Goal: Information Seeking & Learning: Learn about a topic

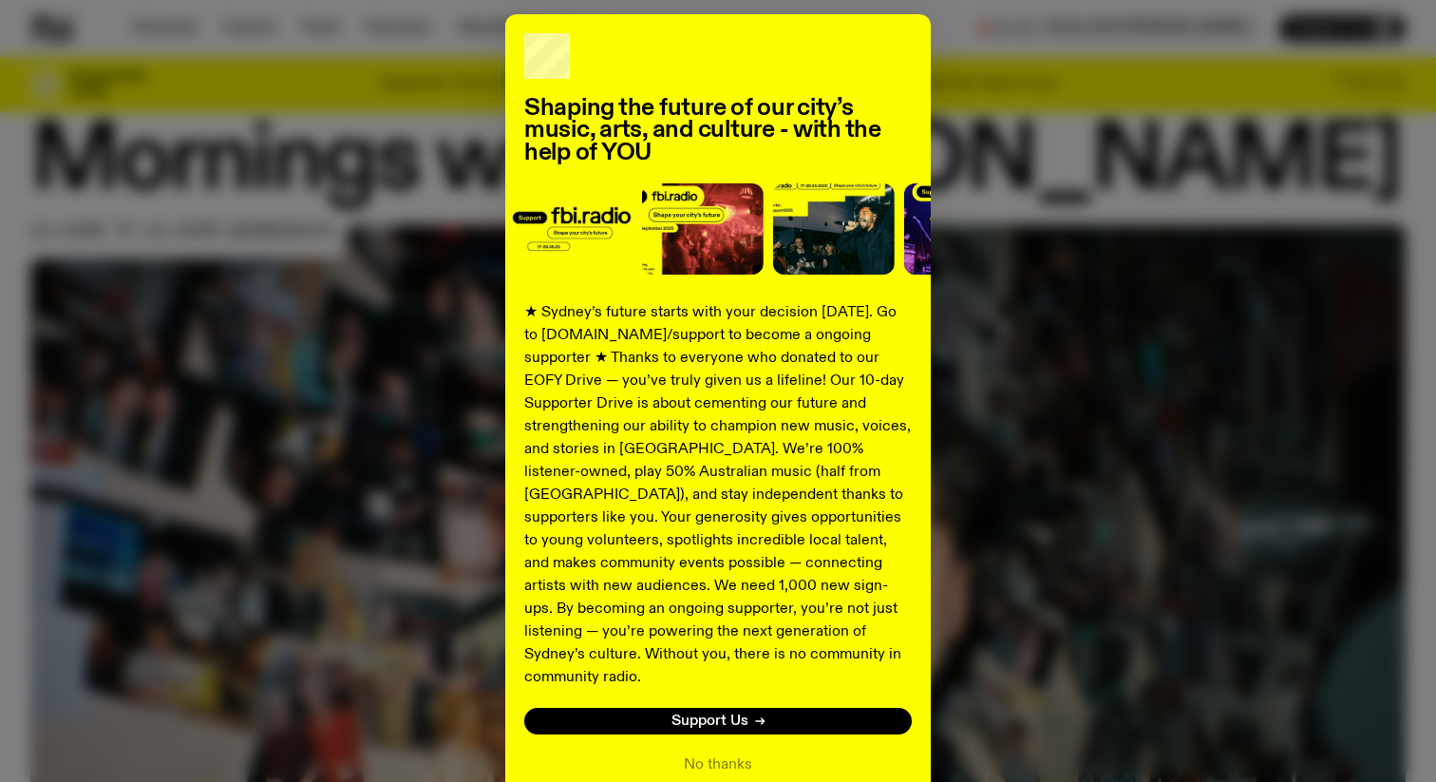
scroll to position [80, 0]
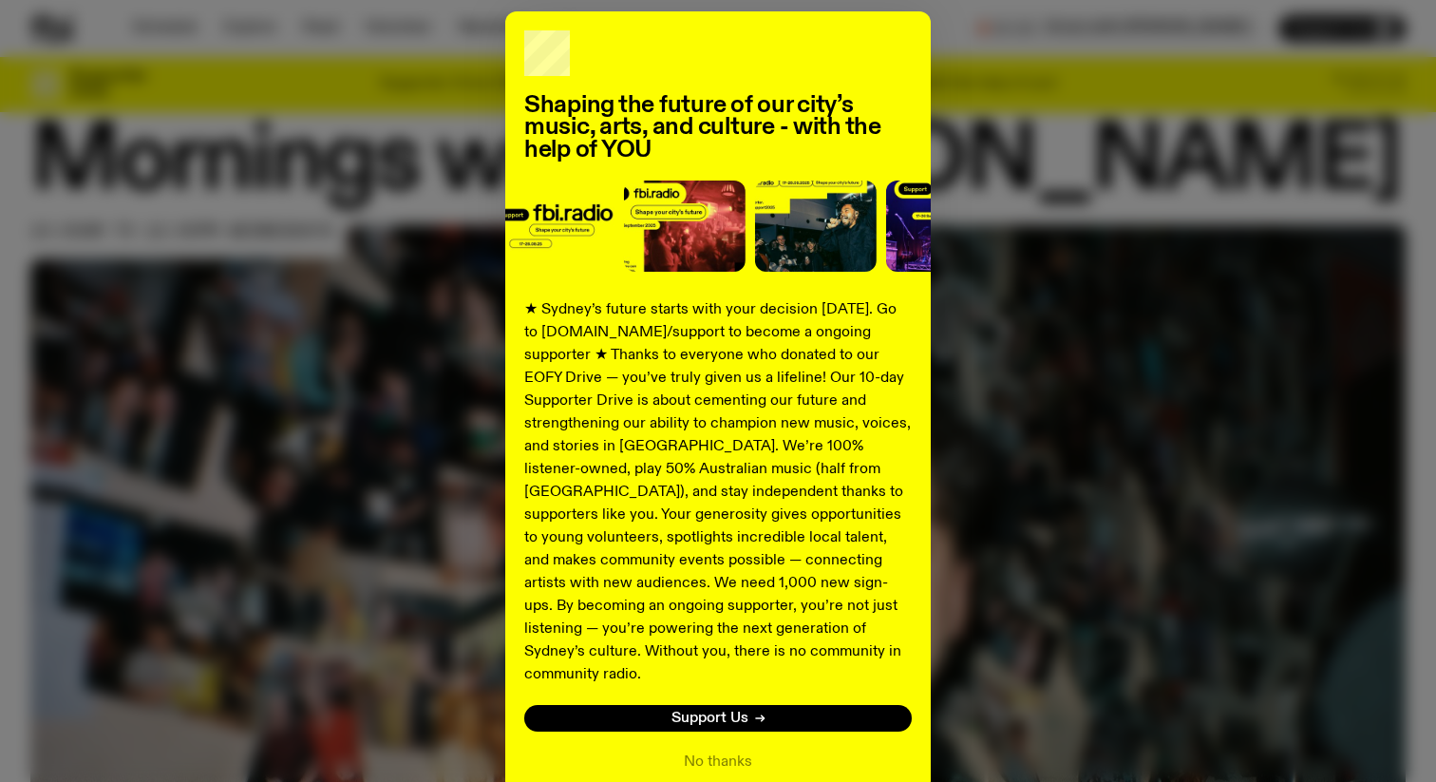
click at [1130, 208] on div "Shaping the future of our city’s music, arts, and culture - with the help of YO…" at bounding box center [717, 401] width 1375 height 781
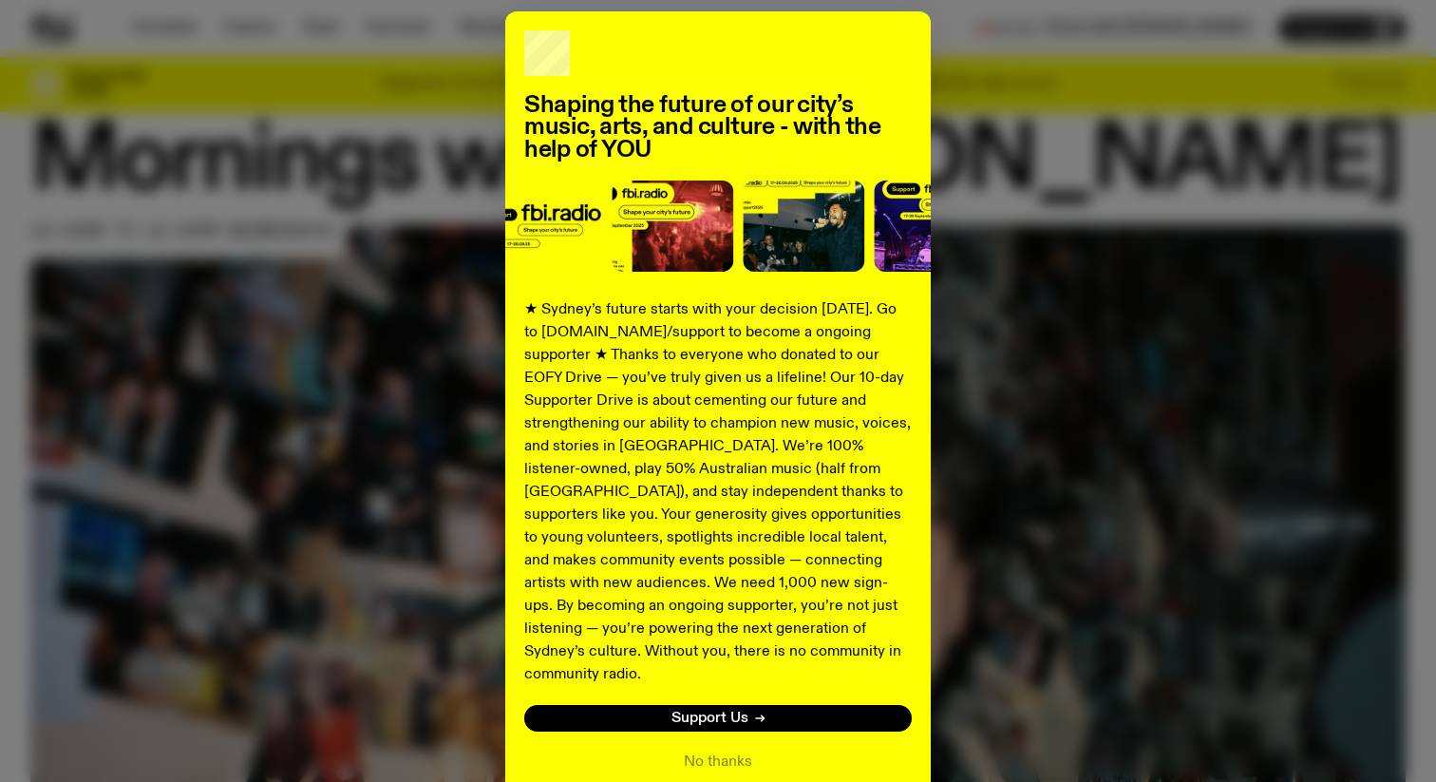
scroll to position [158, 0]
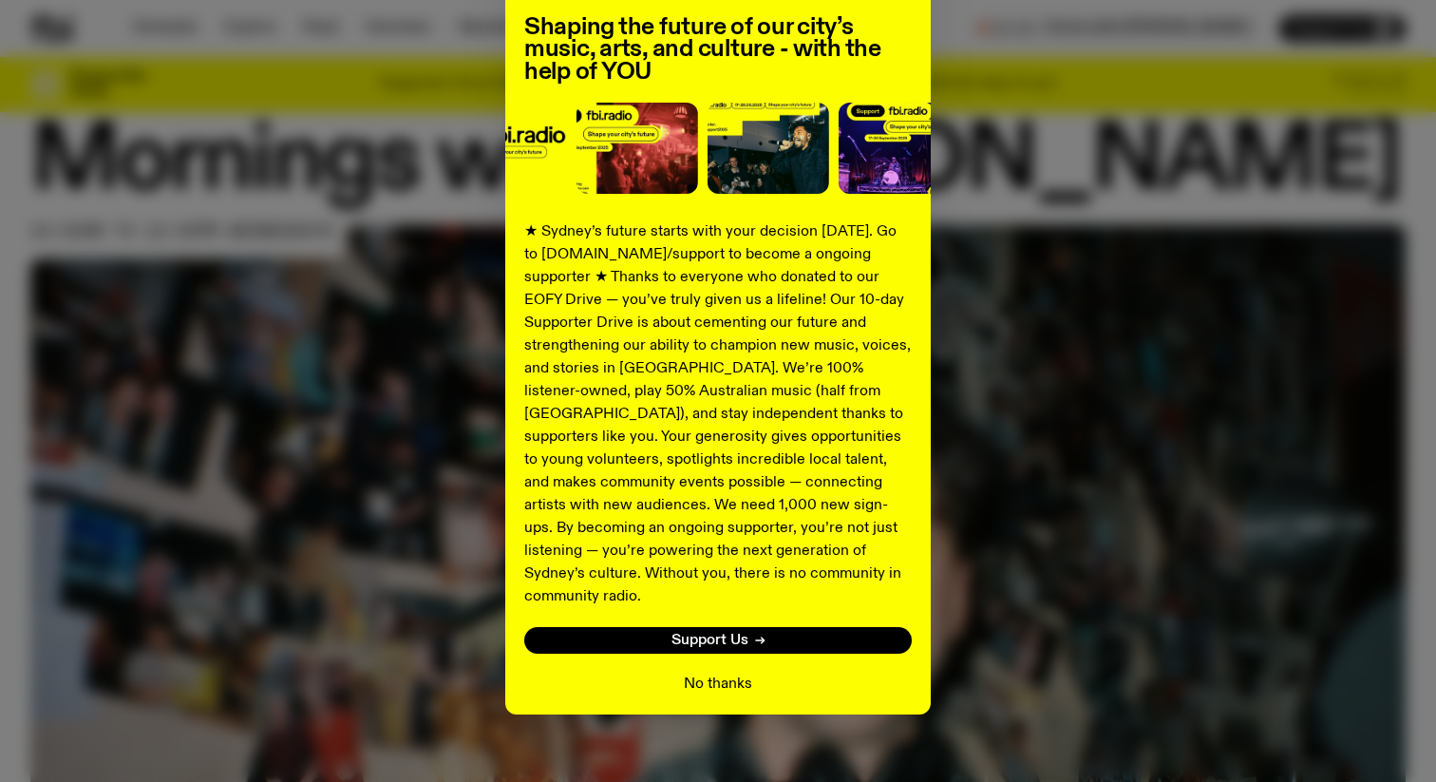
click at [746, 672] on button "No thanks" at bounding box center [718, 683] width 68 height 23
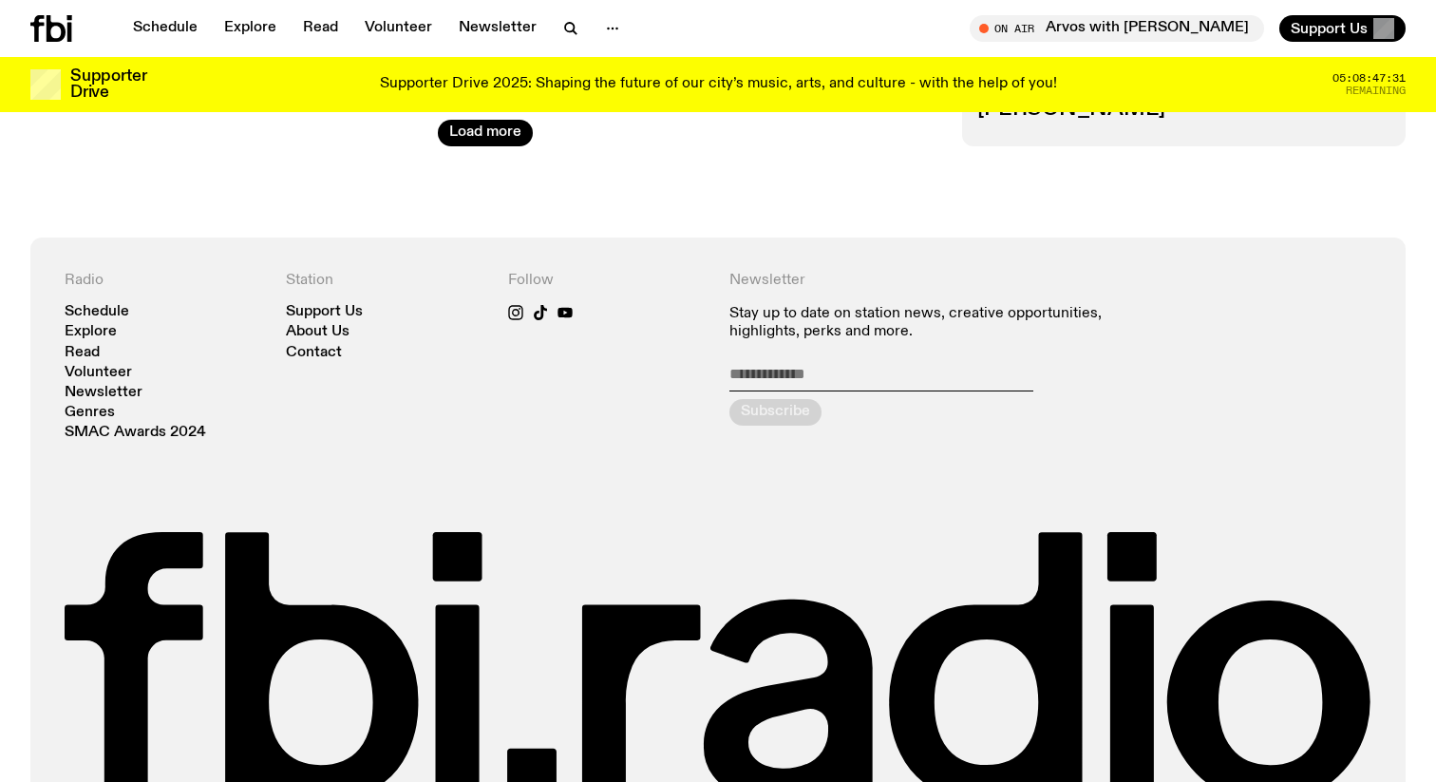
scroll to position [3481, 0]
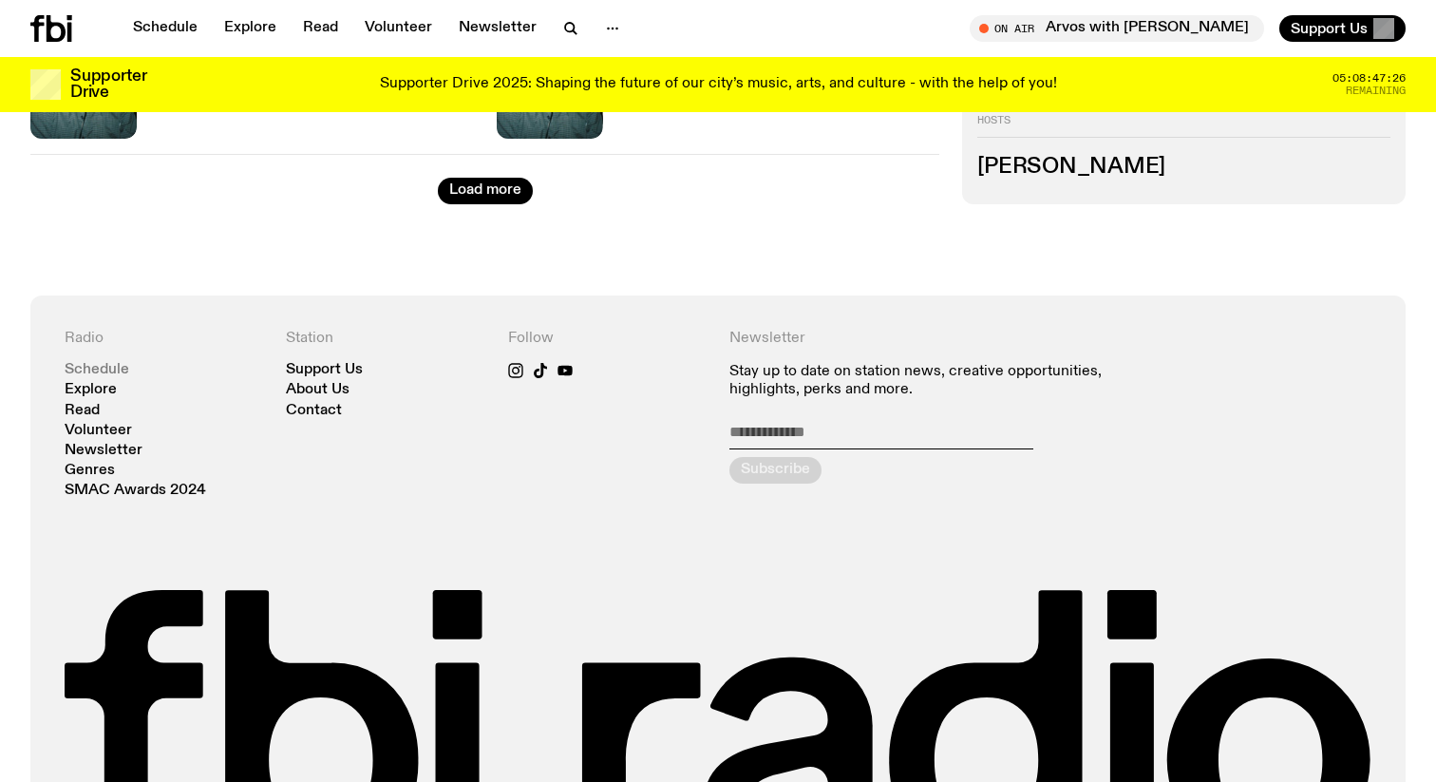
click at [124, 372] on link "Schedule" at bounding box center [97, 370] width 65 height 14
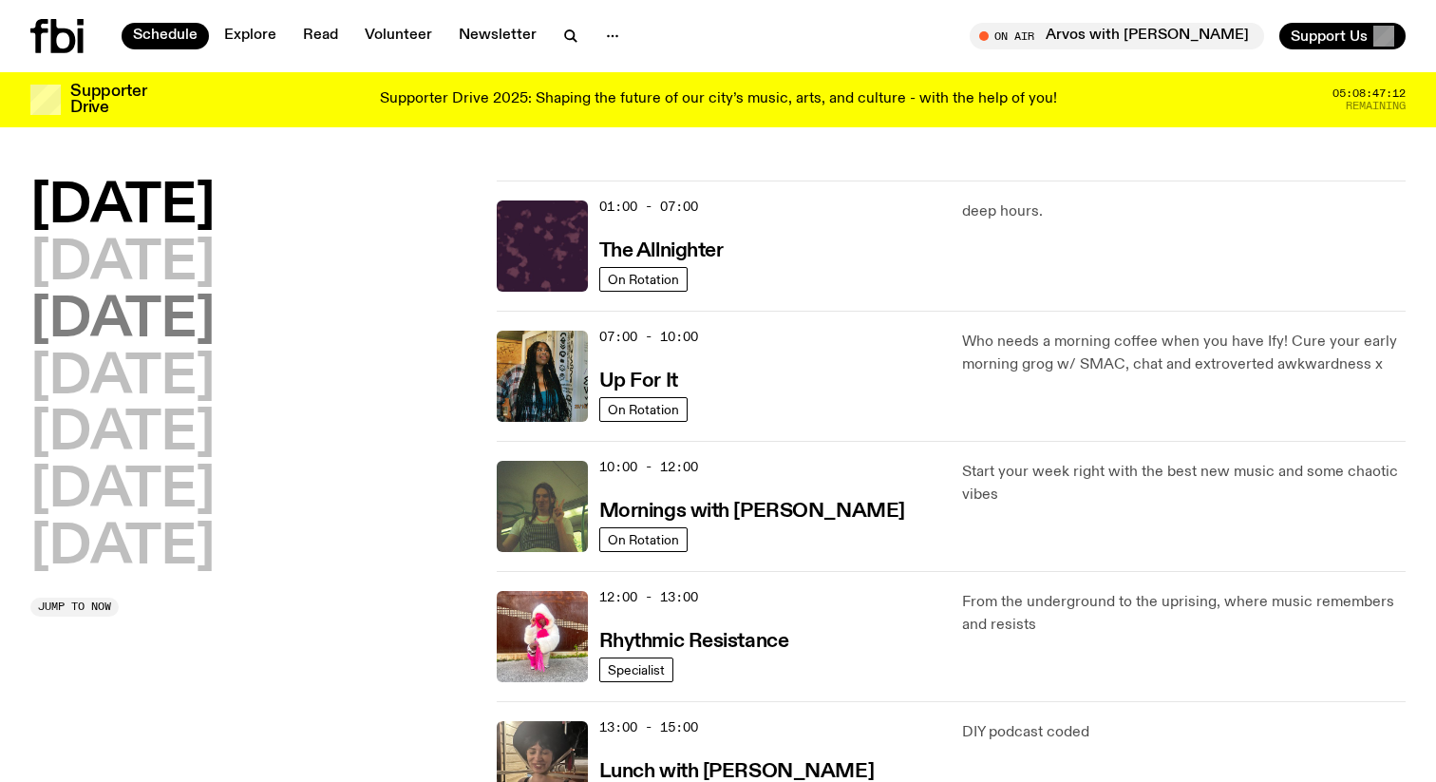
click at [194, 294] on h2 "[DATE]" at bounding box center [122, 320] width 184 height 53
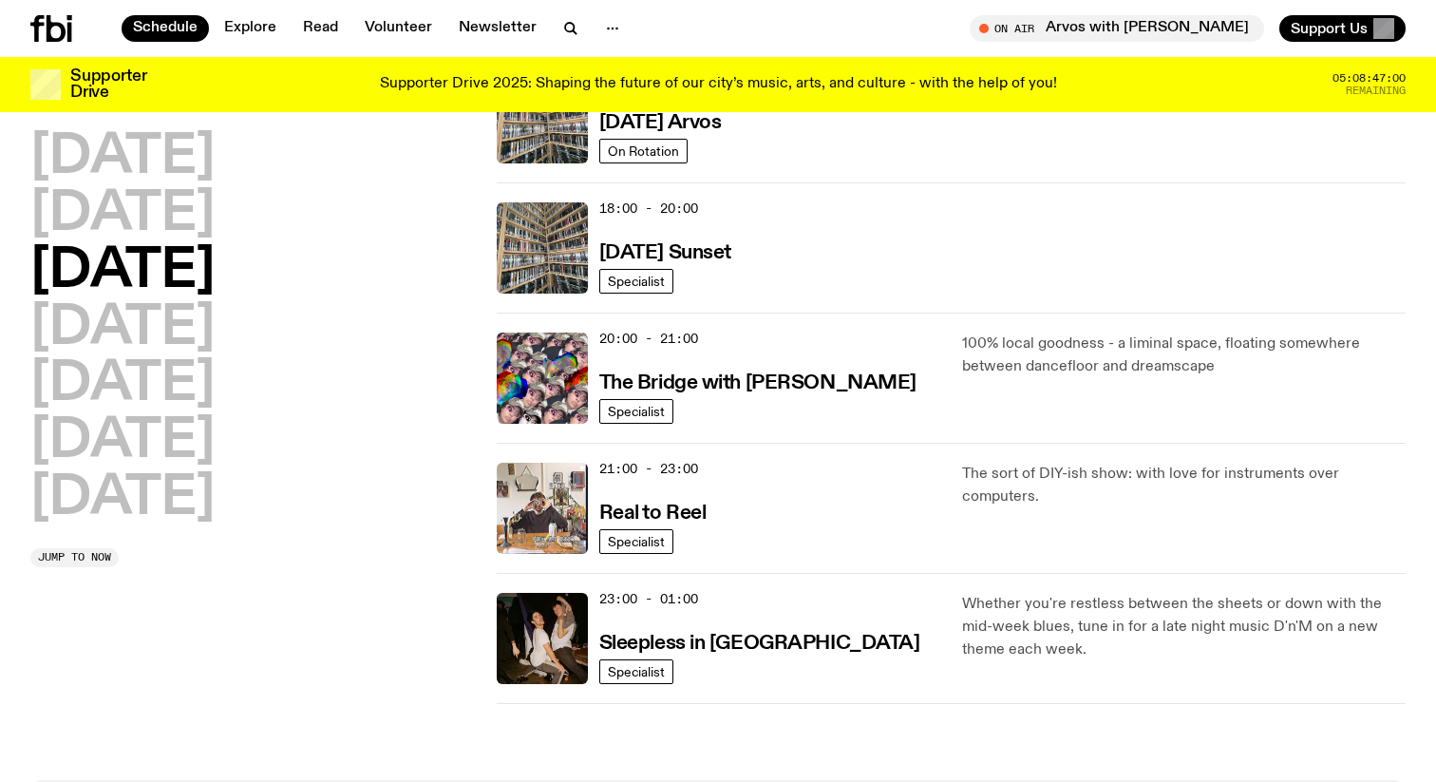
scroll to position [766, 0]
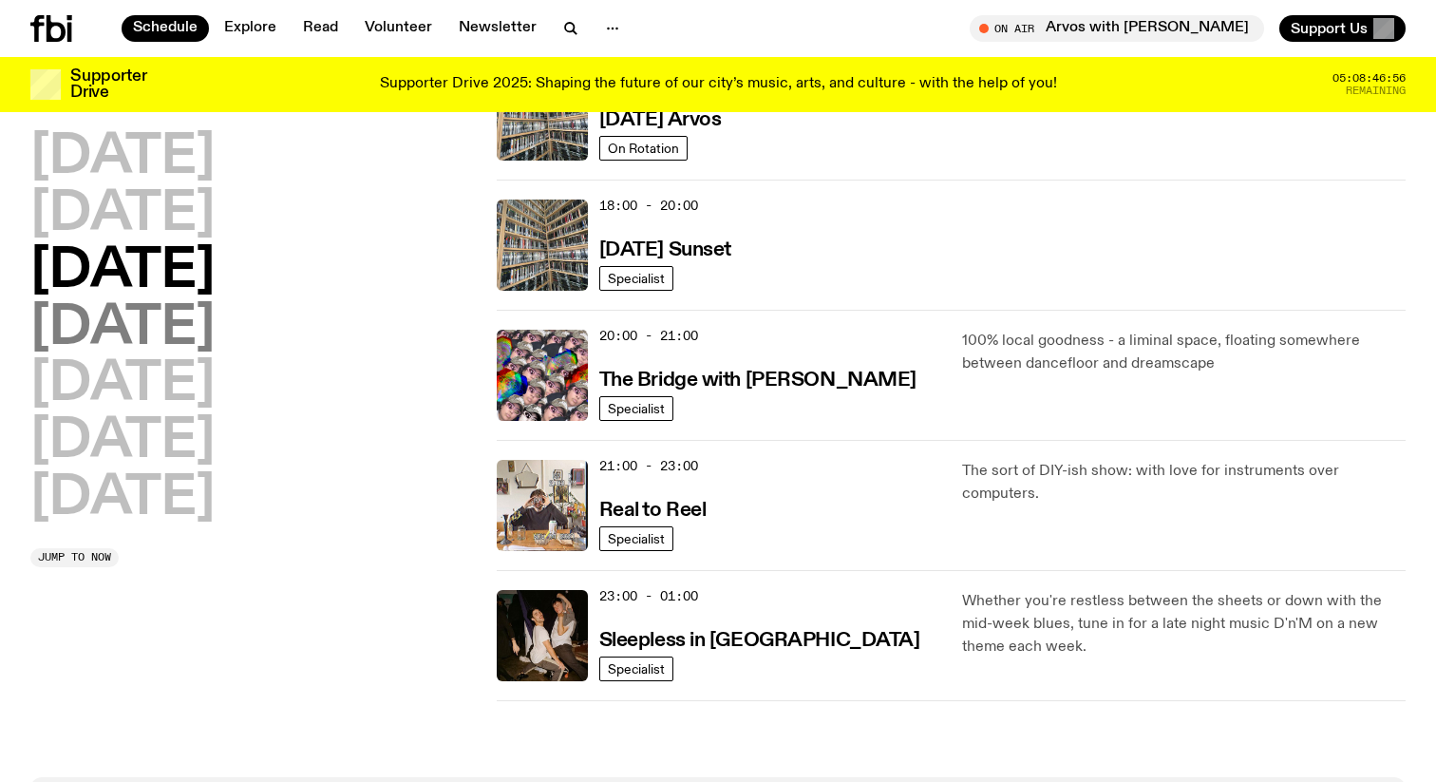
click at [122, 330] on h2 "[DATE]" at bounding box center [122, 328] width 184 height 53
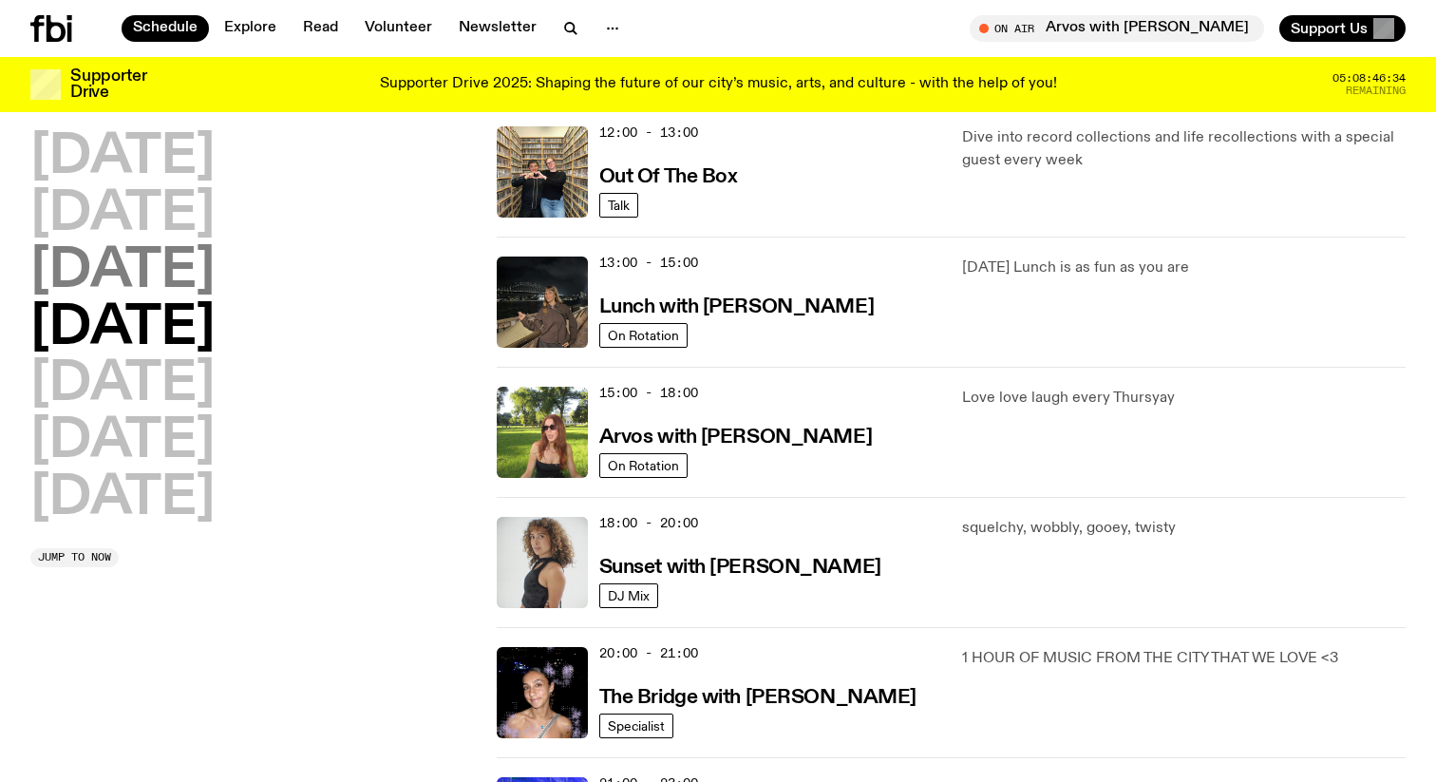
scroll to position [448, 0]
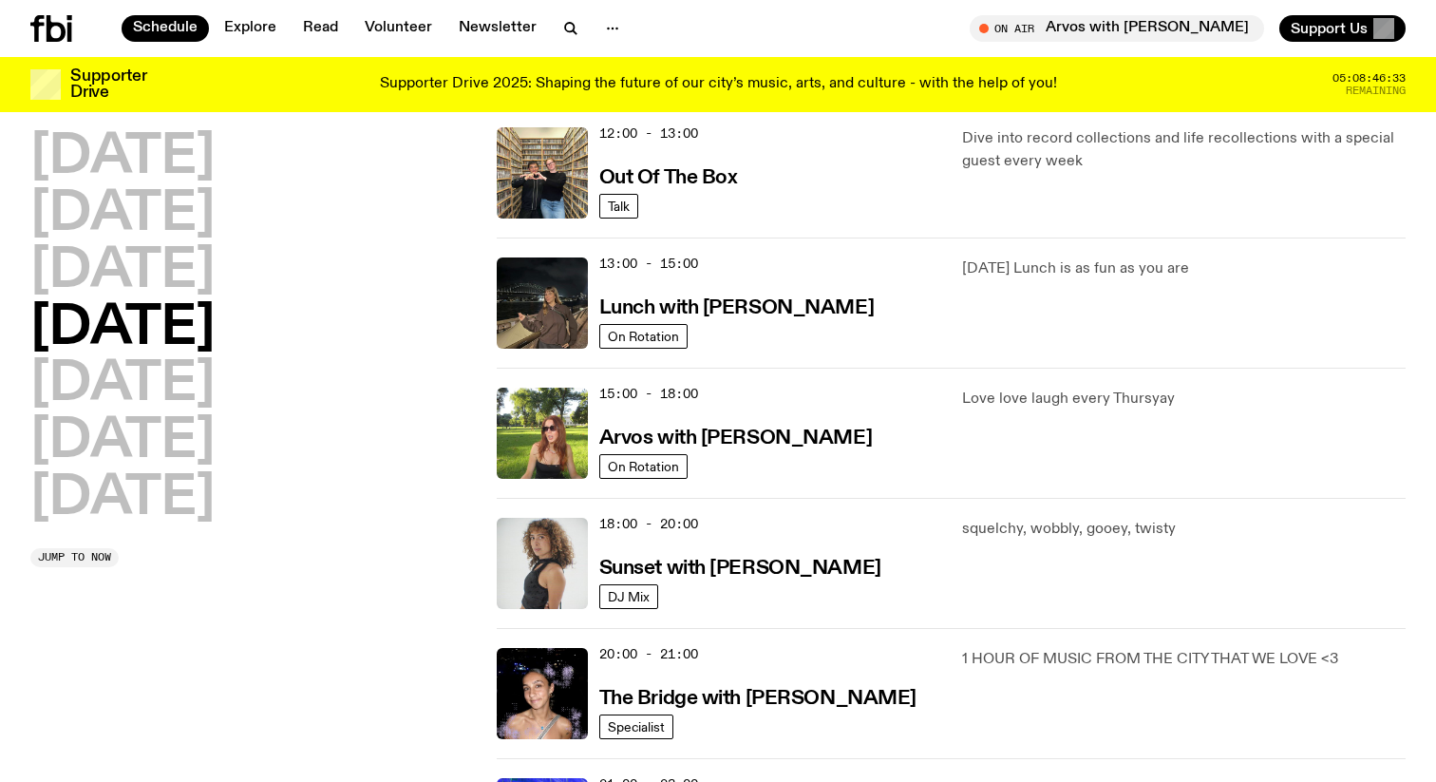
click at [204, 355] on h2 "[DATE]" at bounding box center [122, 328] width 184 height 53
click at [181, 376] on h2 "[DATE]" at bounding box center [122, 384] width 184 height 53
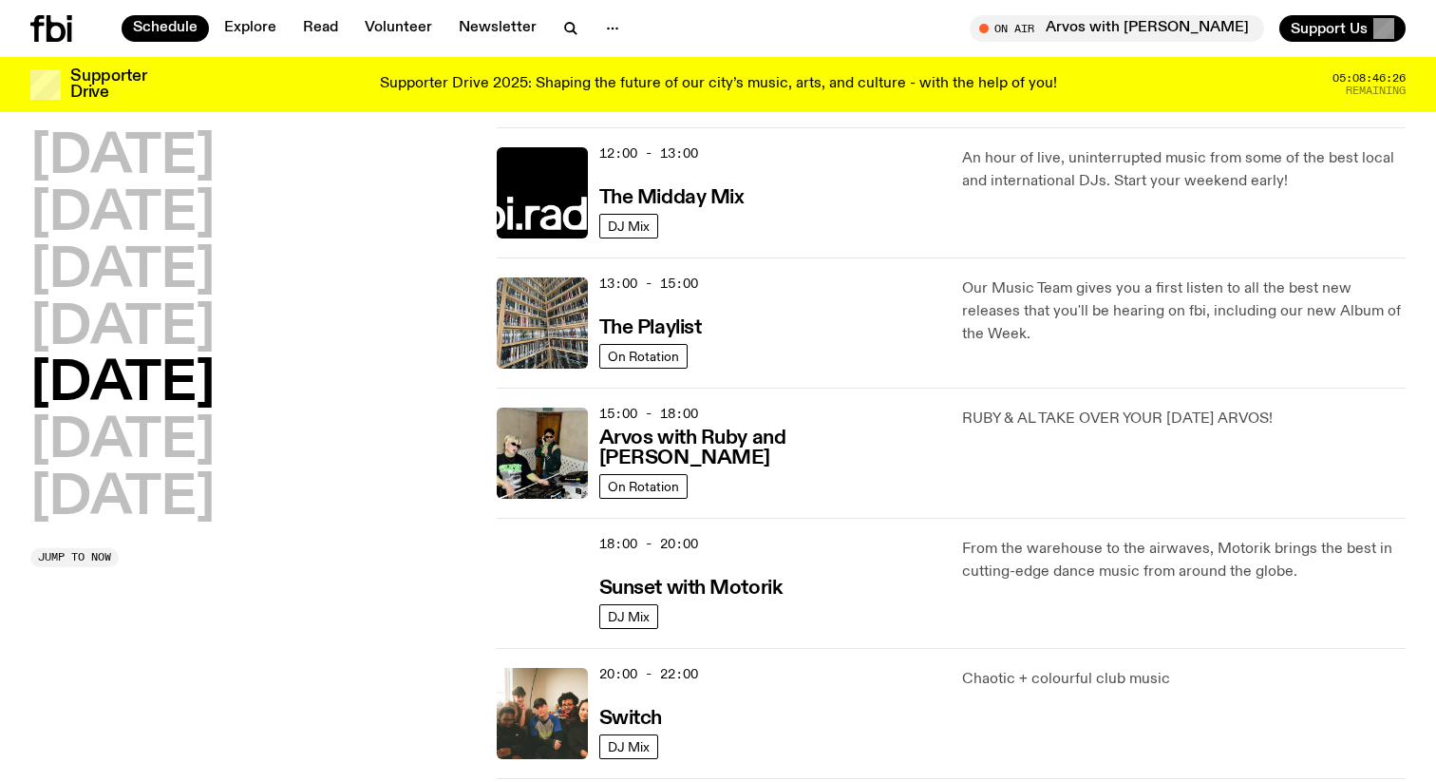
scroll to position [547, 0]
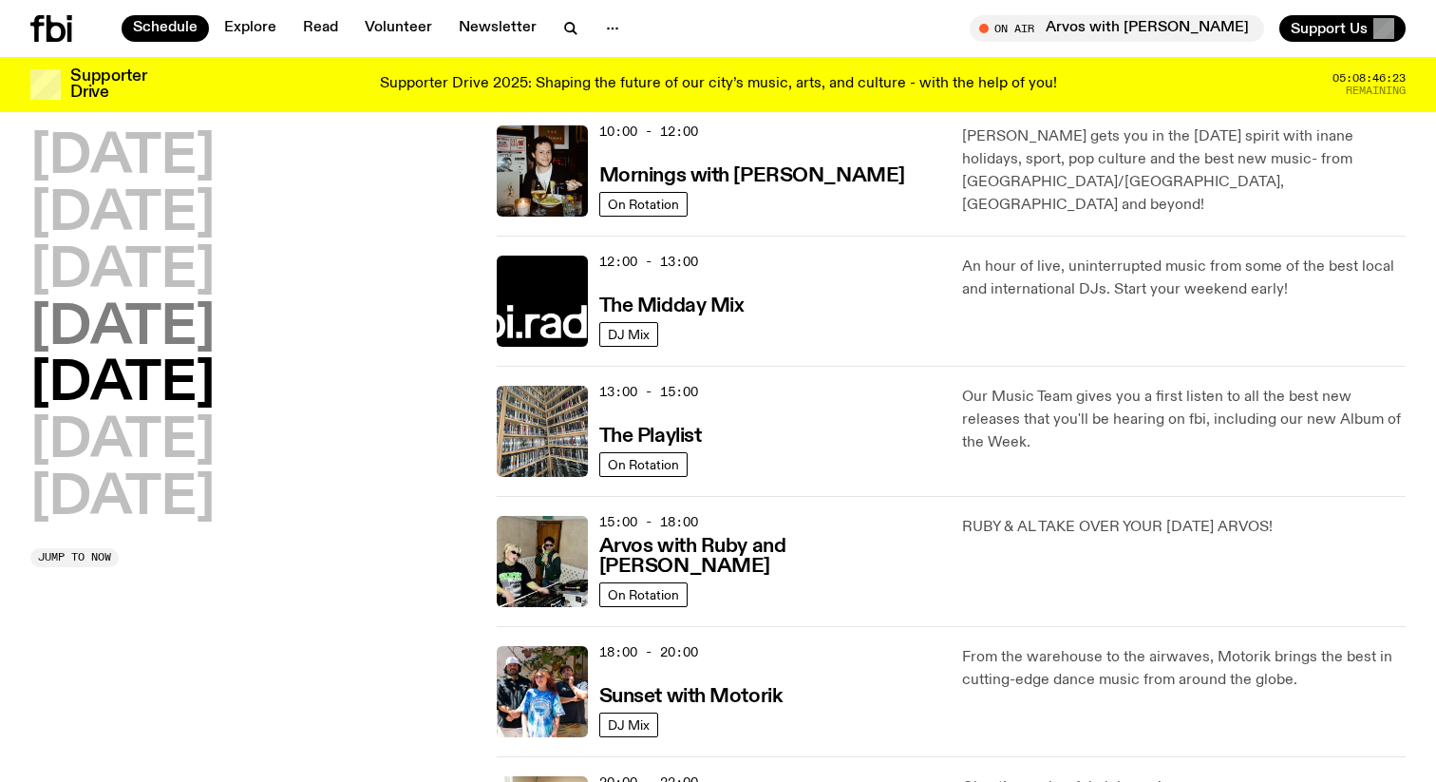
click at [209, 334] on h2 "[DATE]" at bounding box center [122, 328] width 184 height 53
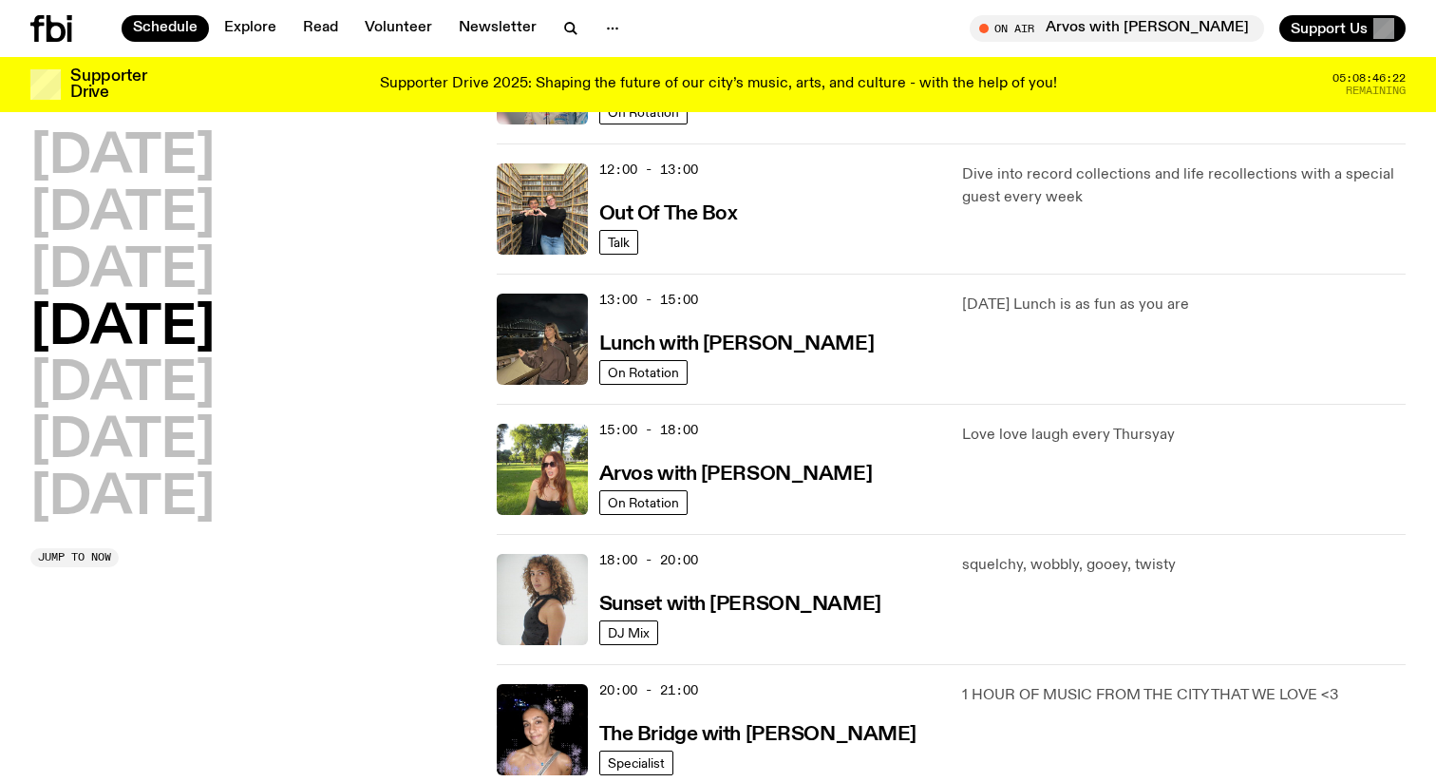
scroll to position [468, 0]
